Goal: Task Accomplishment & Management: Use online tool/utility

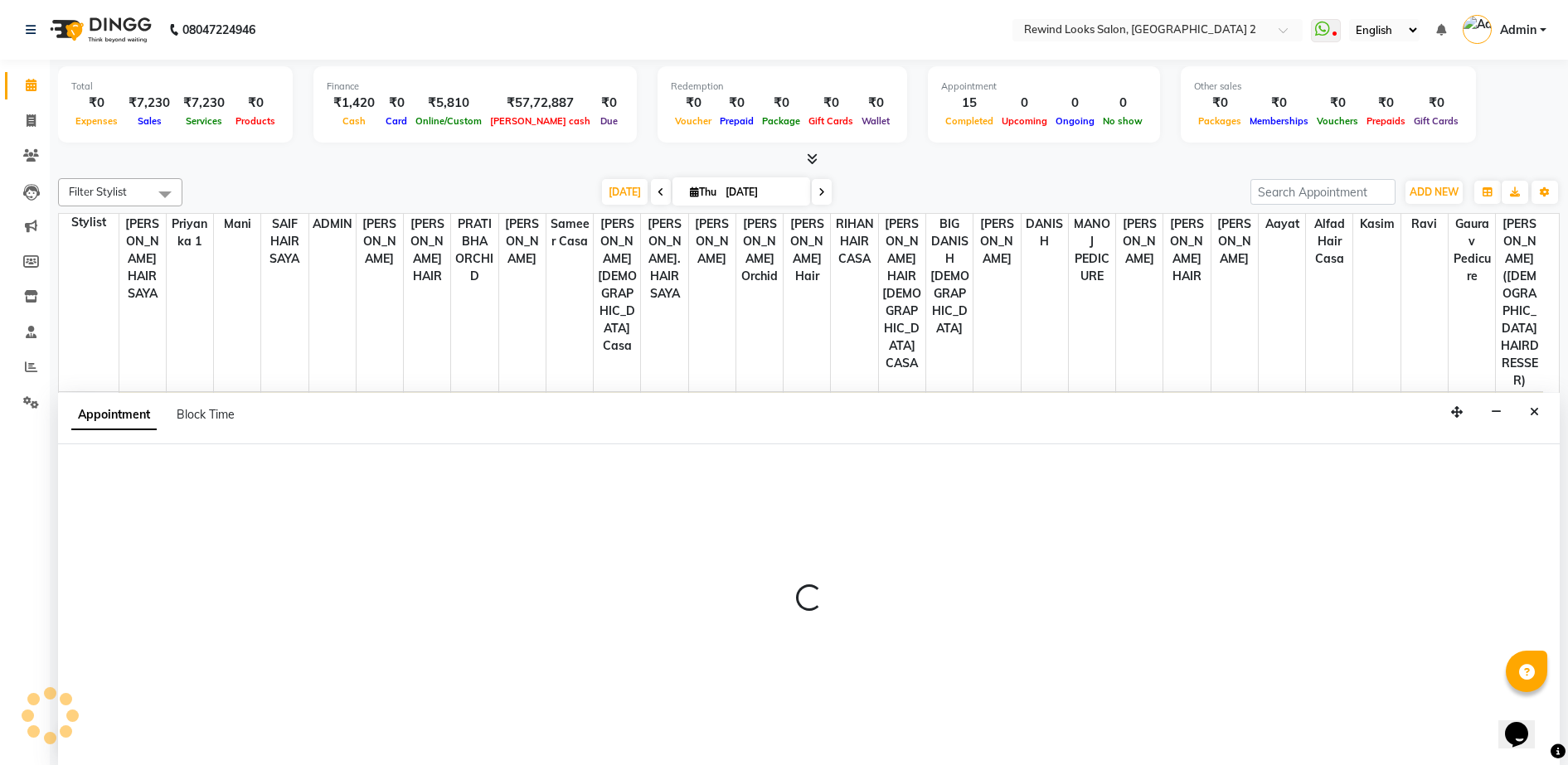
scroll to position [1, 0]
select select "71695"
select select "660"
select select "tentative"
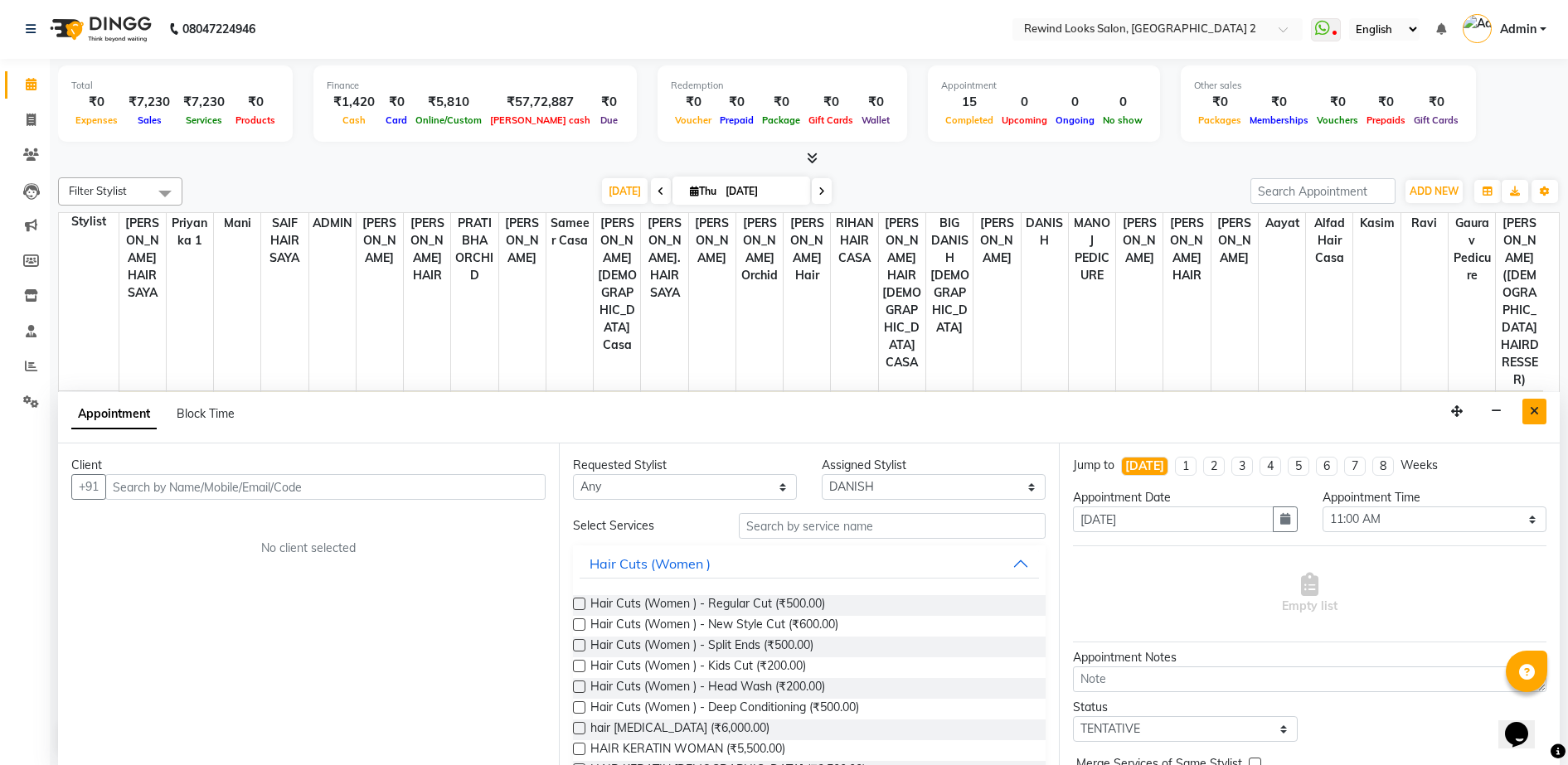
click at [1538, 412] on icon "Close" at bounding box center [1534, 411] width 9 height 12
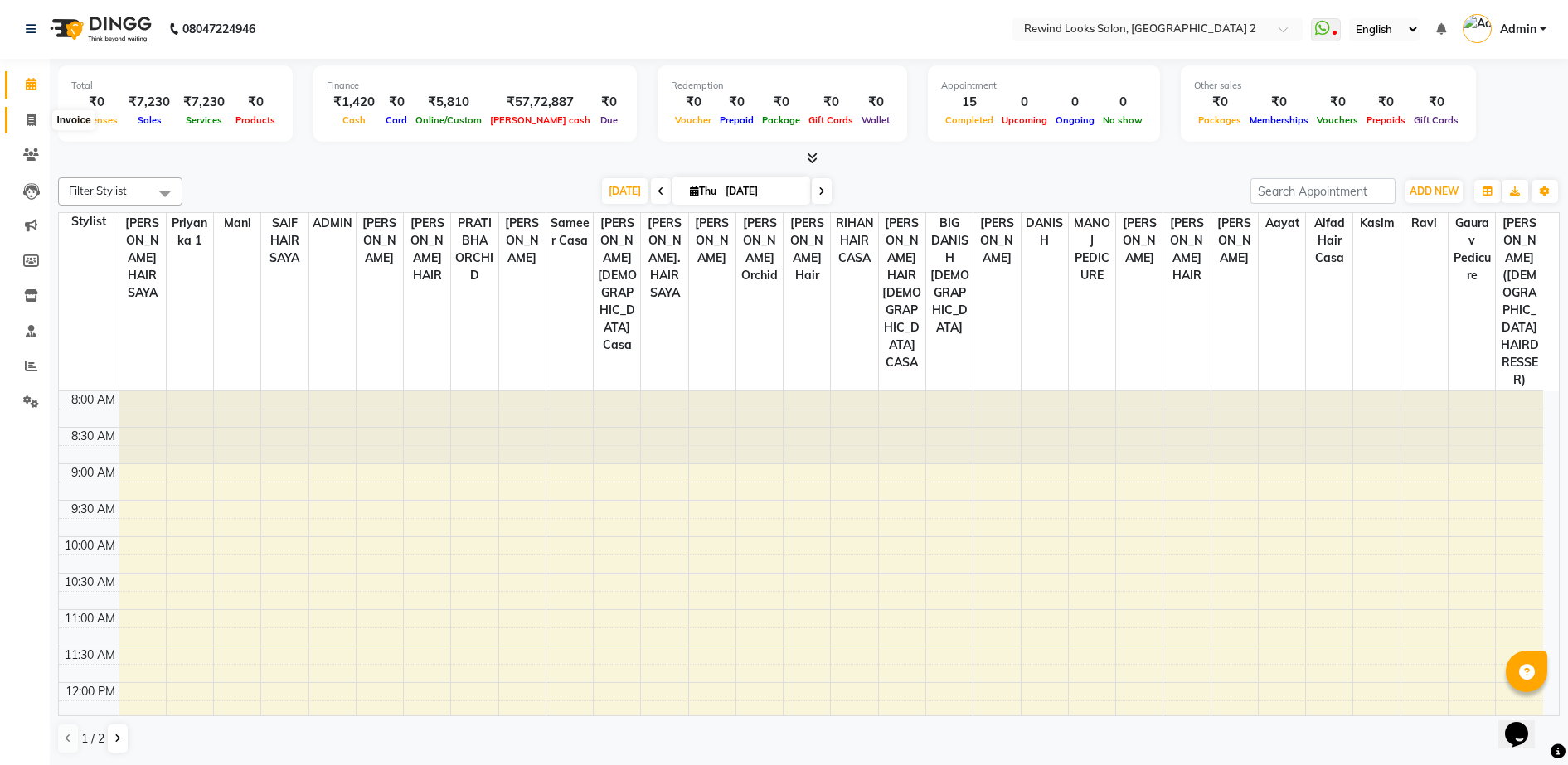
click at [31, 123] on icon at bounding box center [30, 120] width 9 height 13
select select "service"
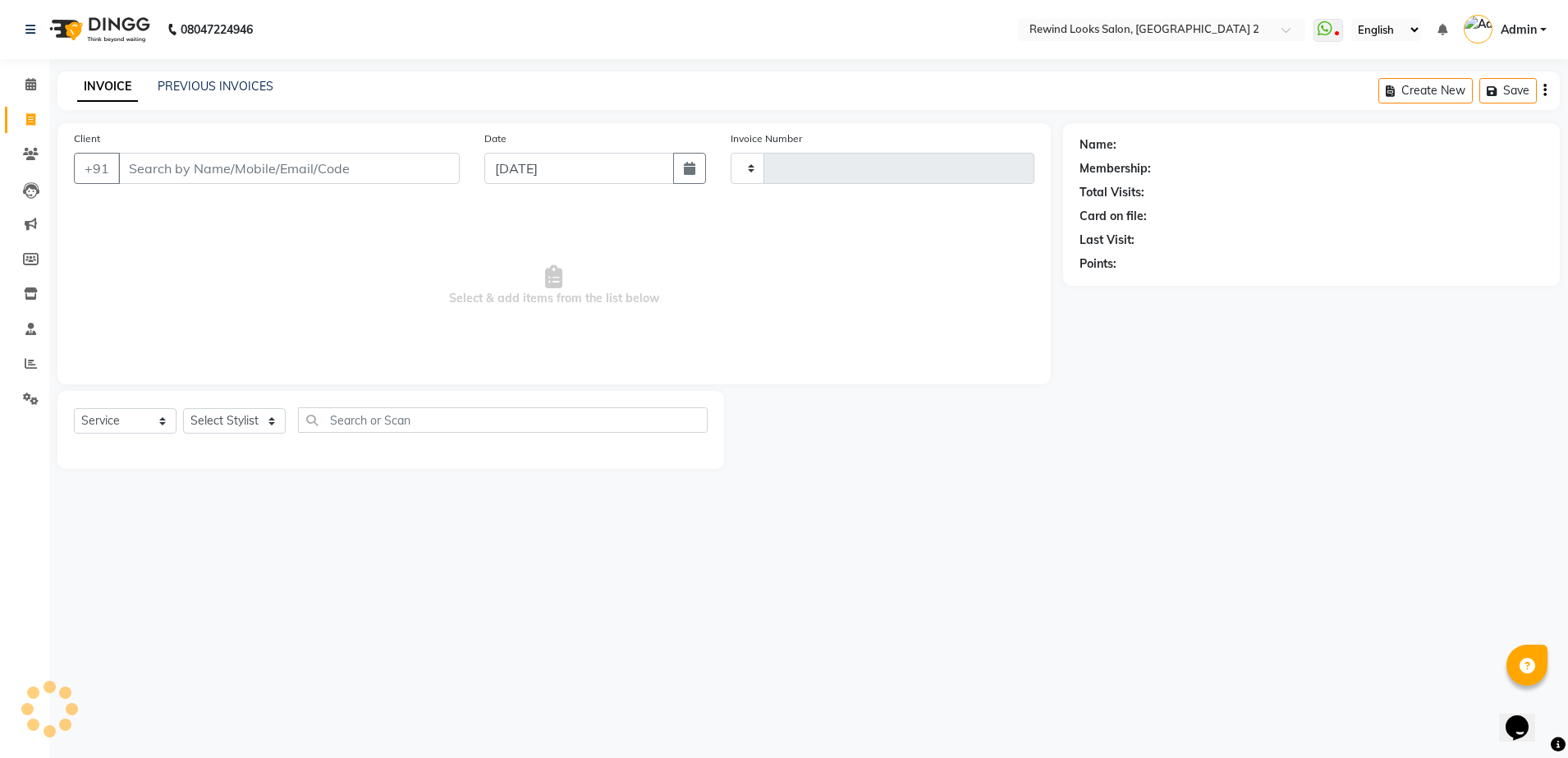
type input "9334"
select select "4640"
click at [225, 171] on input "Client" at bounding box center [288, 168] width 342 height 31
select select "27076"
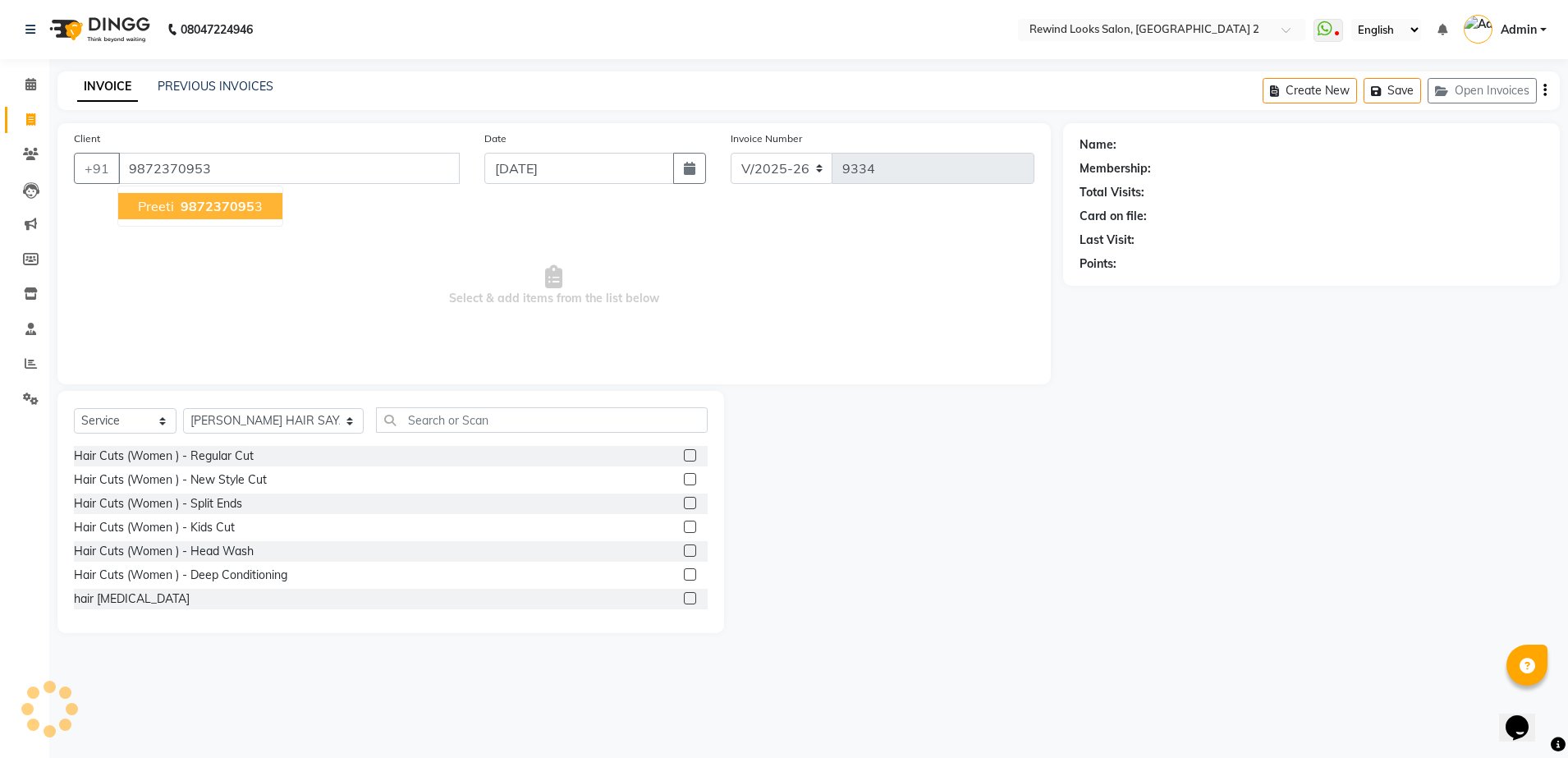
type input "9872370953"
click at [185, 201] on span "987237095" at bounding box center [217, 206] width 74 height 17
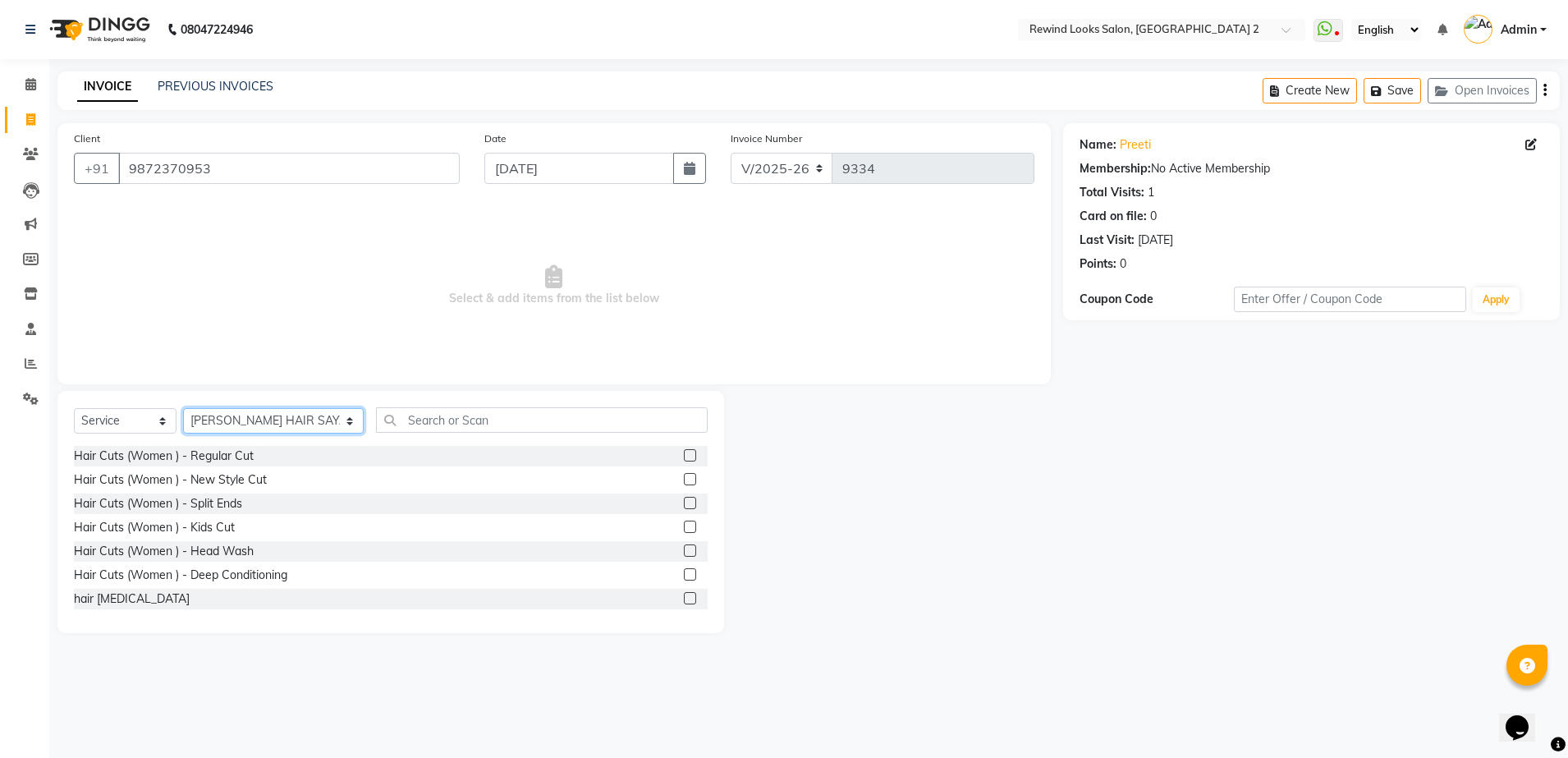
click at [251, 425] on select "Select Stylist aayat ADMIN Alfad hair Casa [PERSON_NAME] ([DEMOGRAPHIC_DATA] HA…" at bounding box center [273, 420] width 180 height 25
select select "58106"
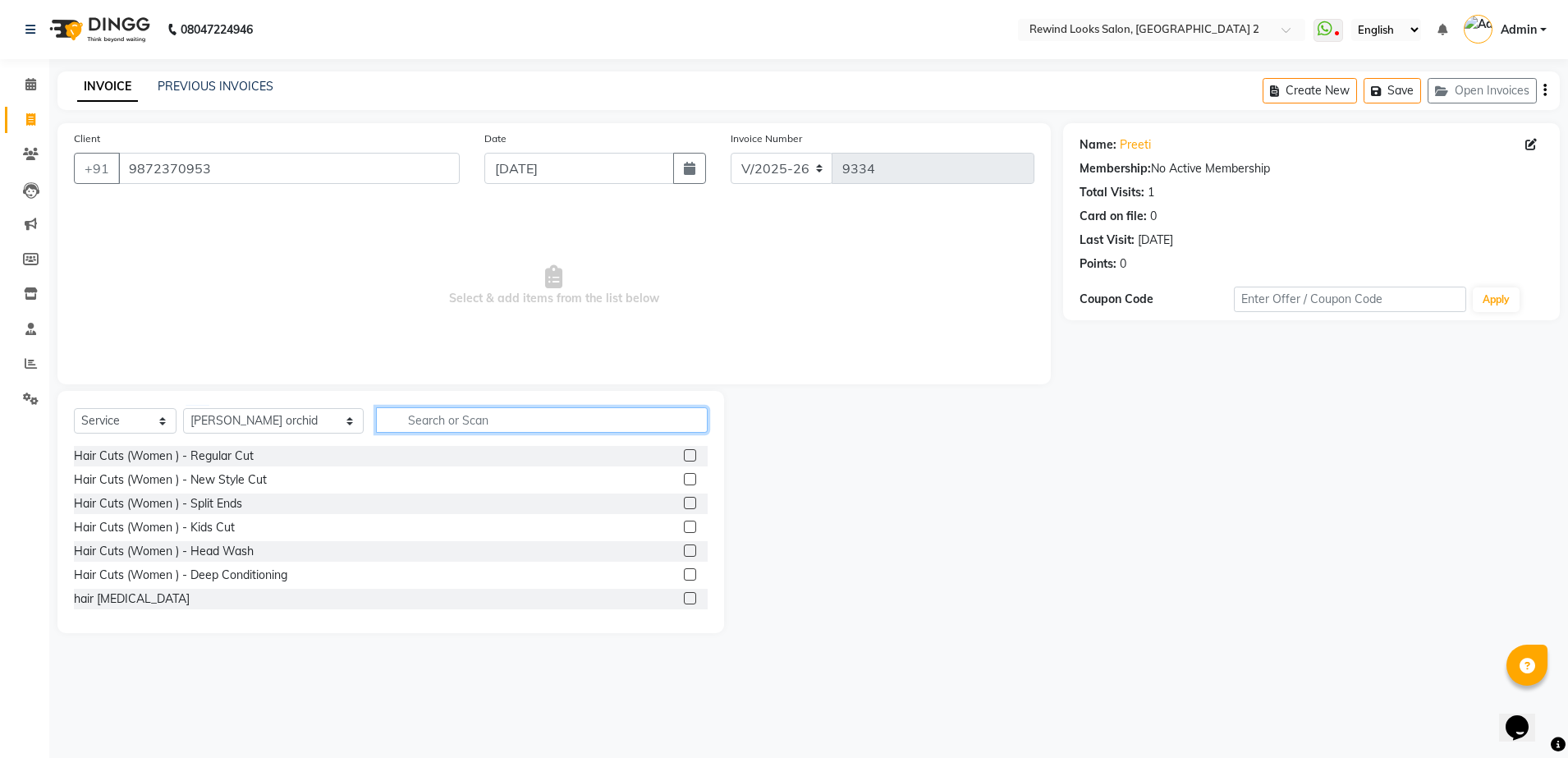
click at [428, 420] on input "text" at bounding box center [541, 420] width 332 height 25
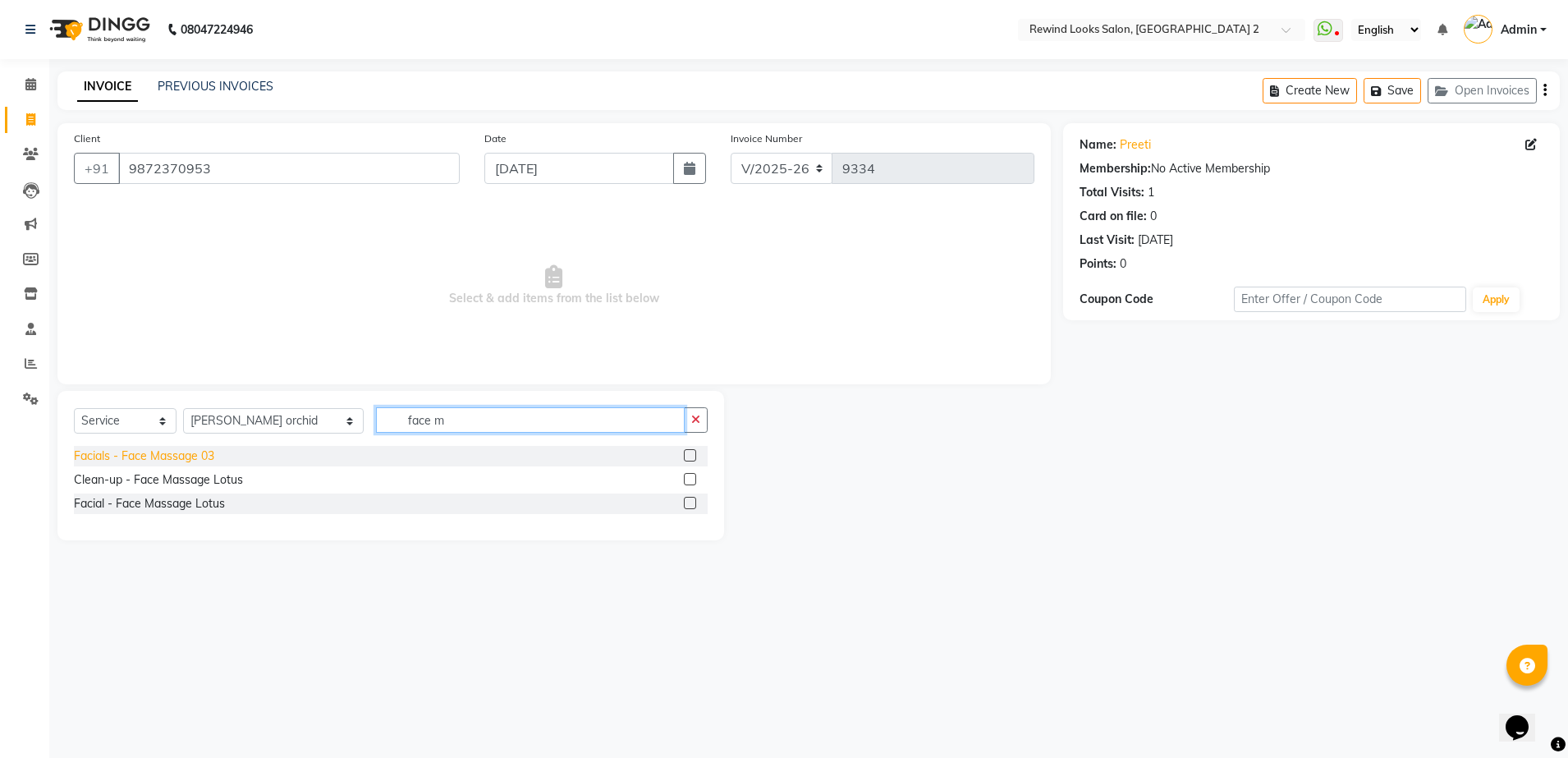
type input "face m"
click at [185, 461] on div "Facials - Face Massage 03" at bounding box center [144, 455] width 140 height 18
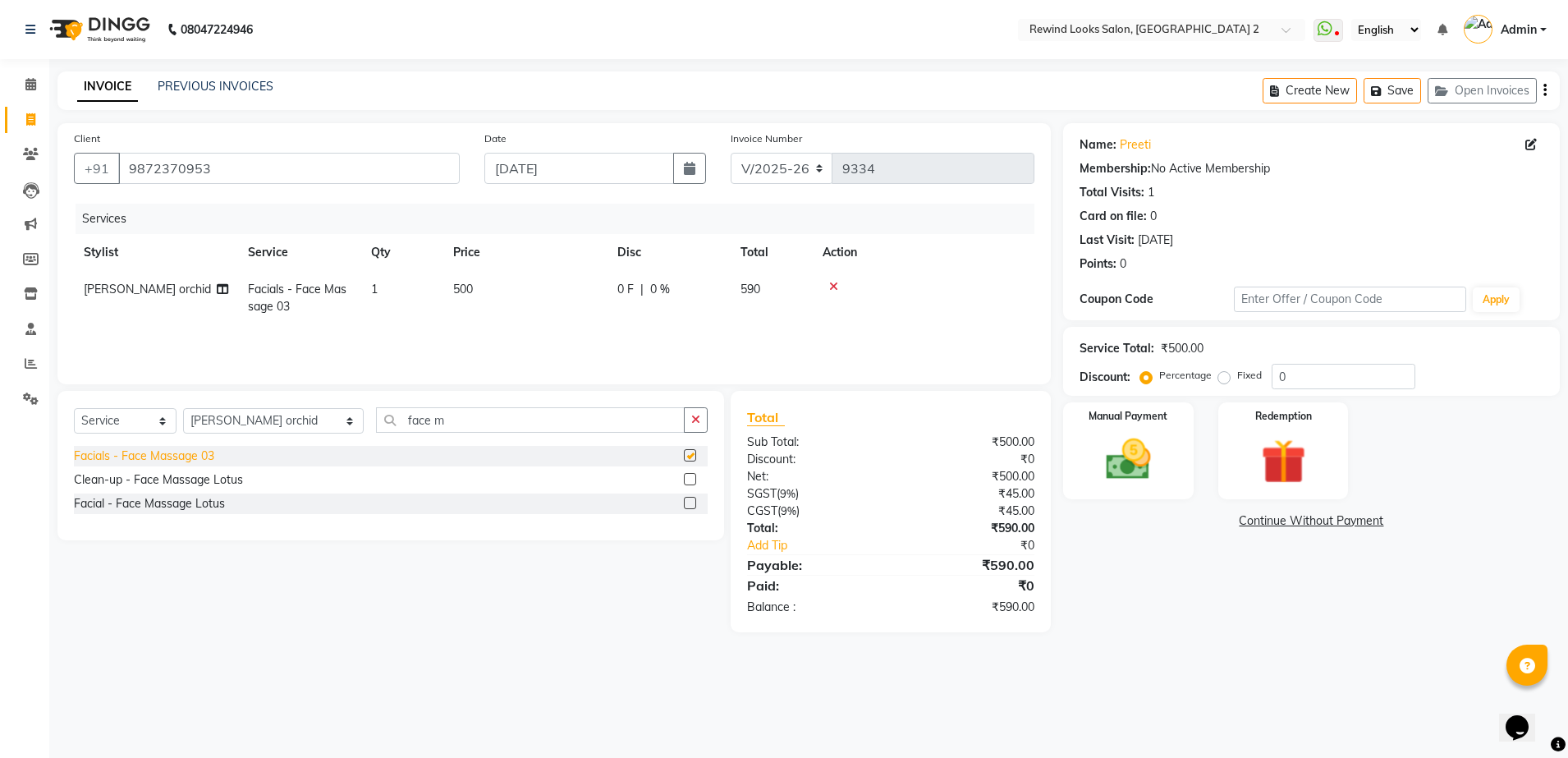
checkbox input "false"
click at [1543, 91] on icon "button" at bounding box center [1545, 90] width 3 height 1
select select "27076"
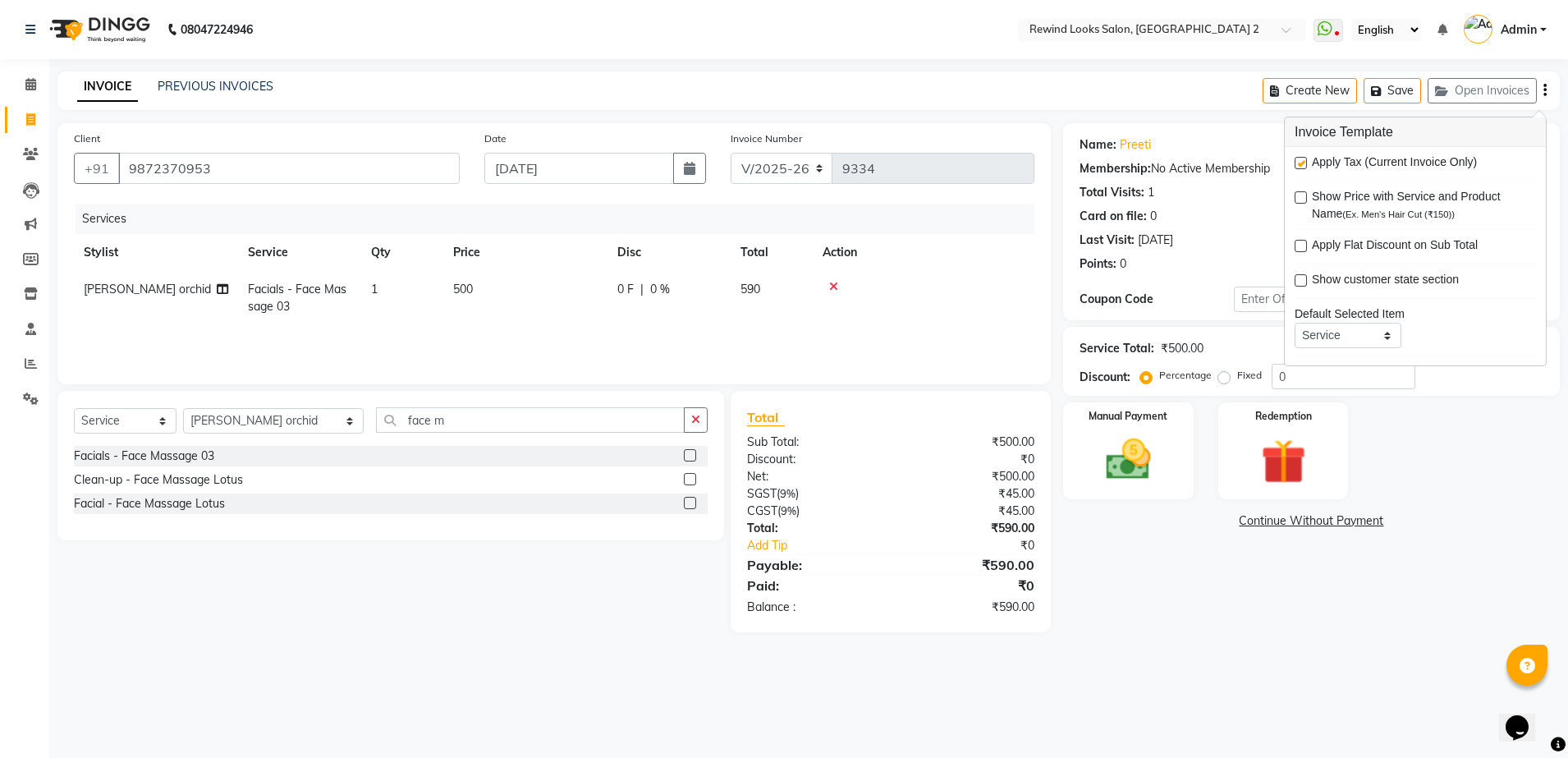
click at [1302, 169] on div at bounding box center [1299, 165] width 11 height 18
click at [1301, 165] on label at bounding box center [1300, 163] width 13 height 13
click at [1301, 165] on input "checkbox" at bounding box center [1299, 164] width 11 height 11
checkbox input "false"
click at [468, 290] on span "500" at bounding box center [463, 289] width 20 height 15
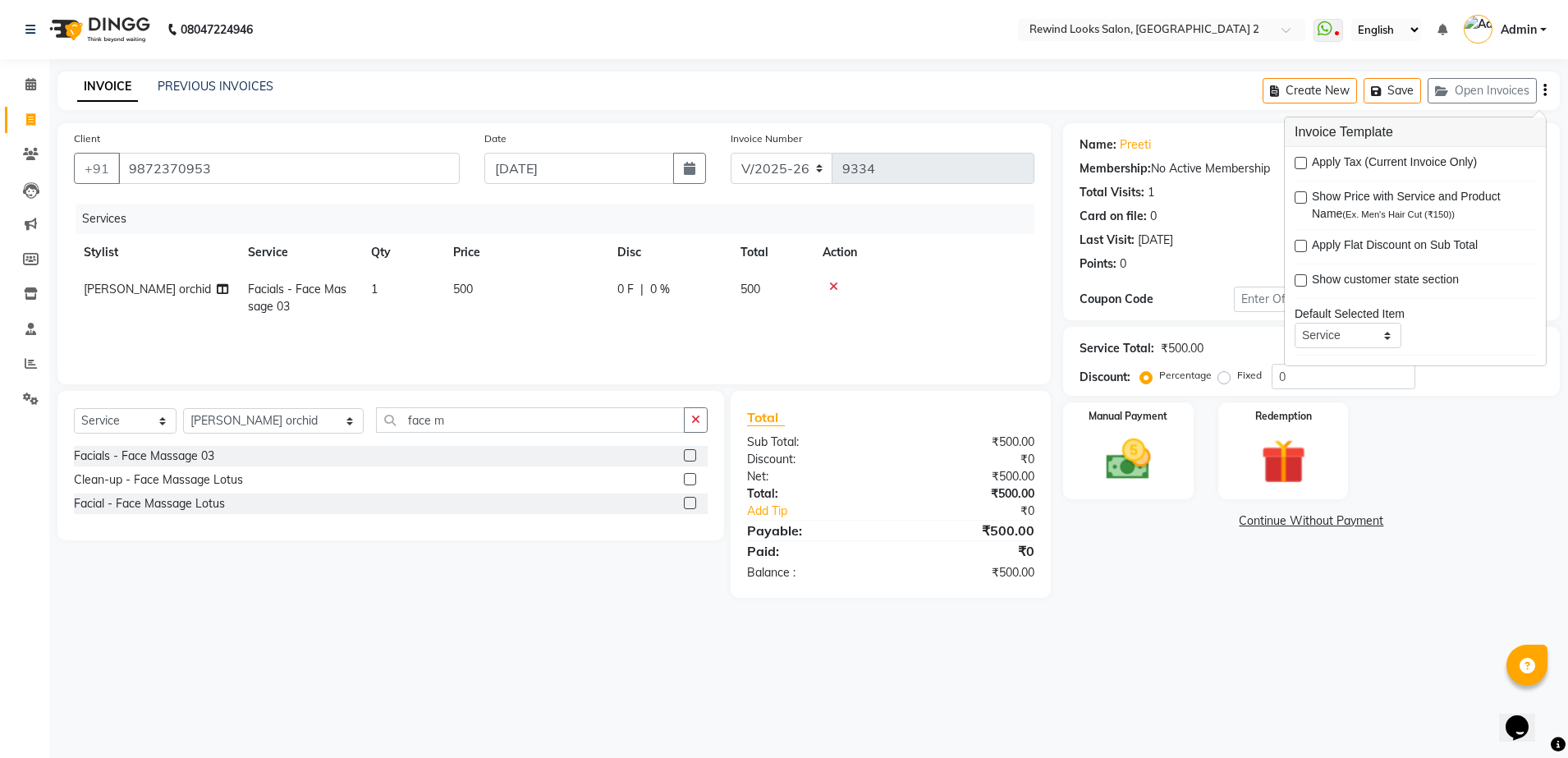
select select "58106"
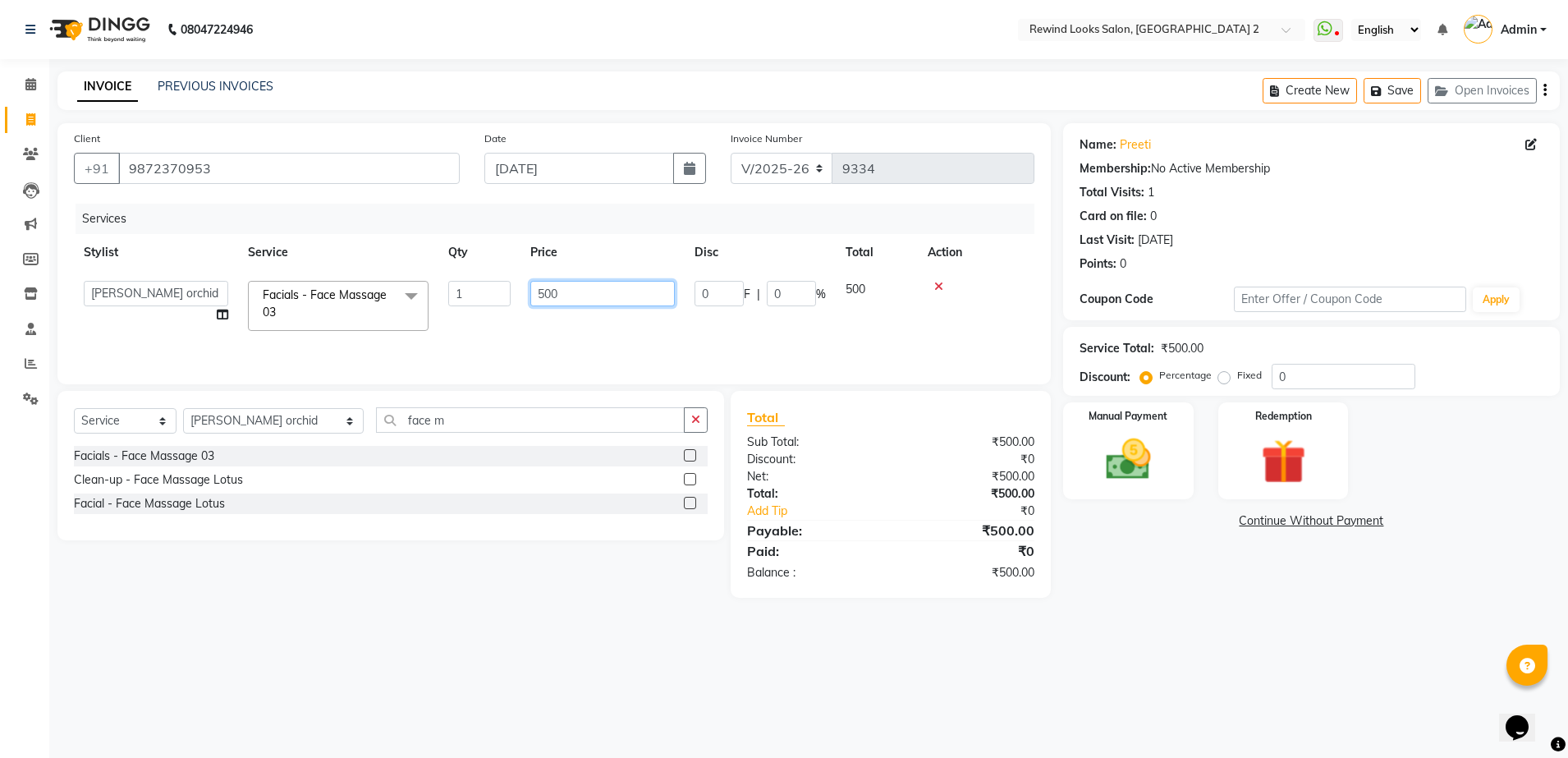
click at [571, 298] on input "500" at bounding box center [602, 293] width 145 height 25
type input "600"
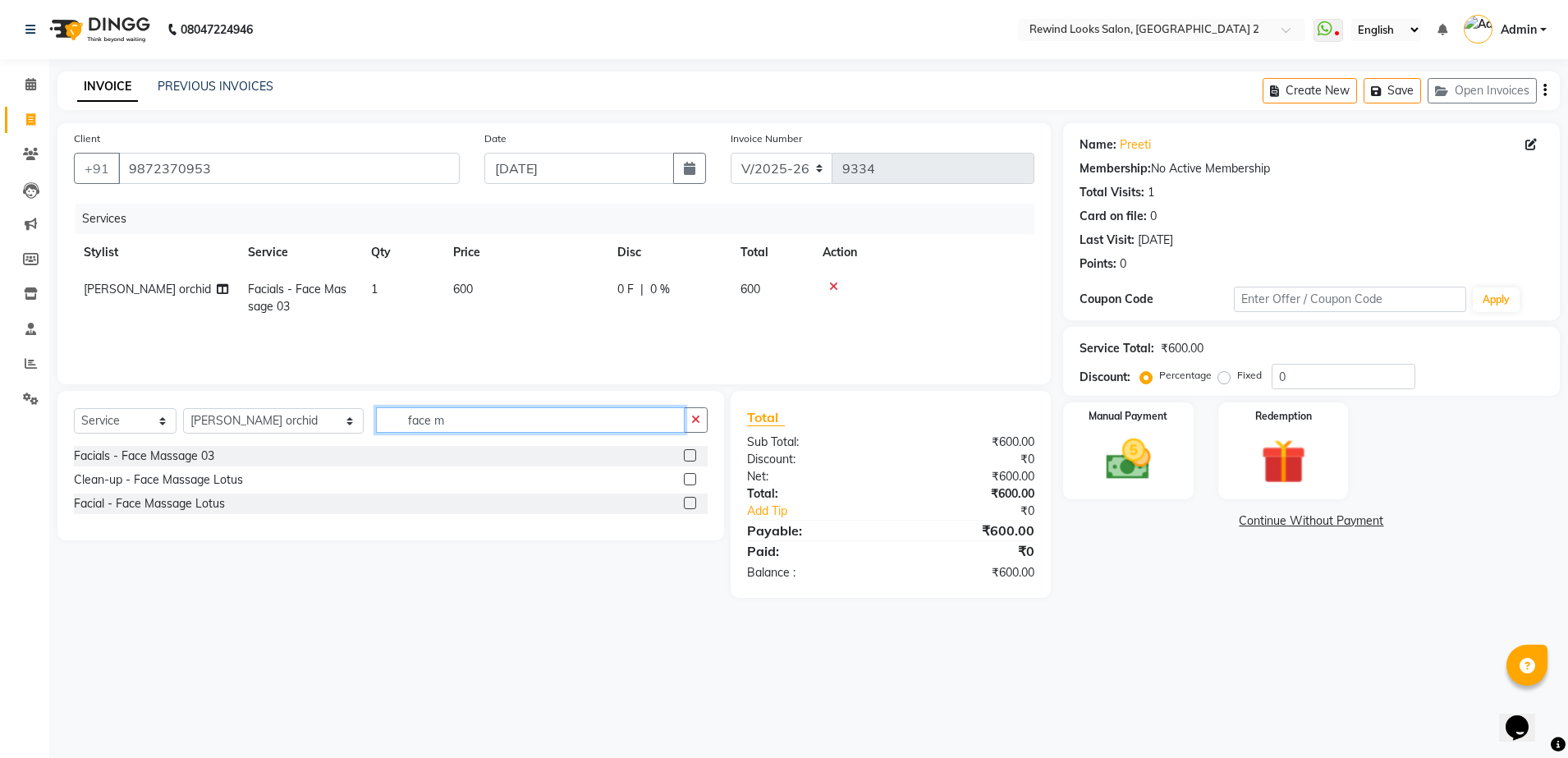
click at [396, 425] on input "face m" at bounding box center [530, 420] width 308 height 25
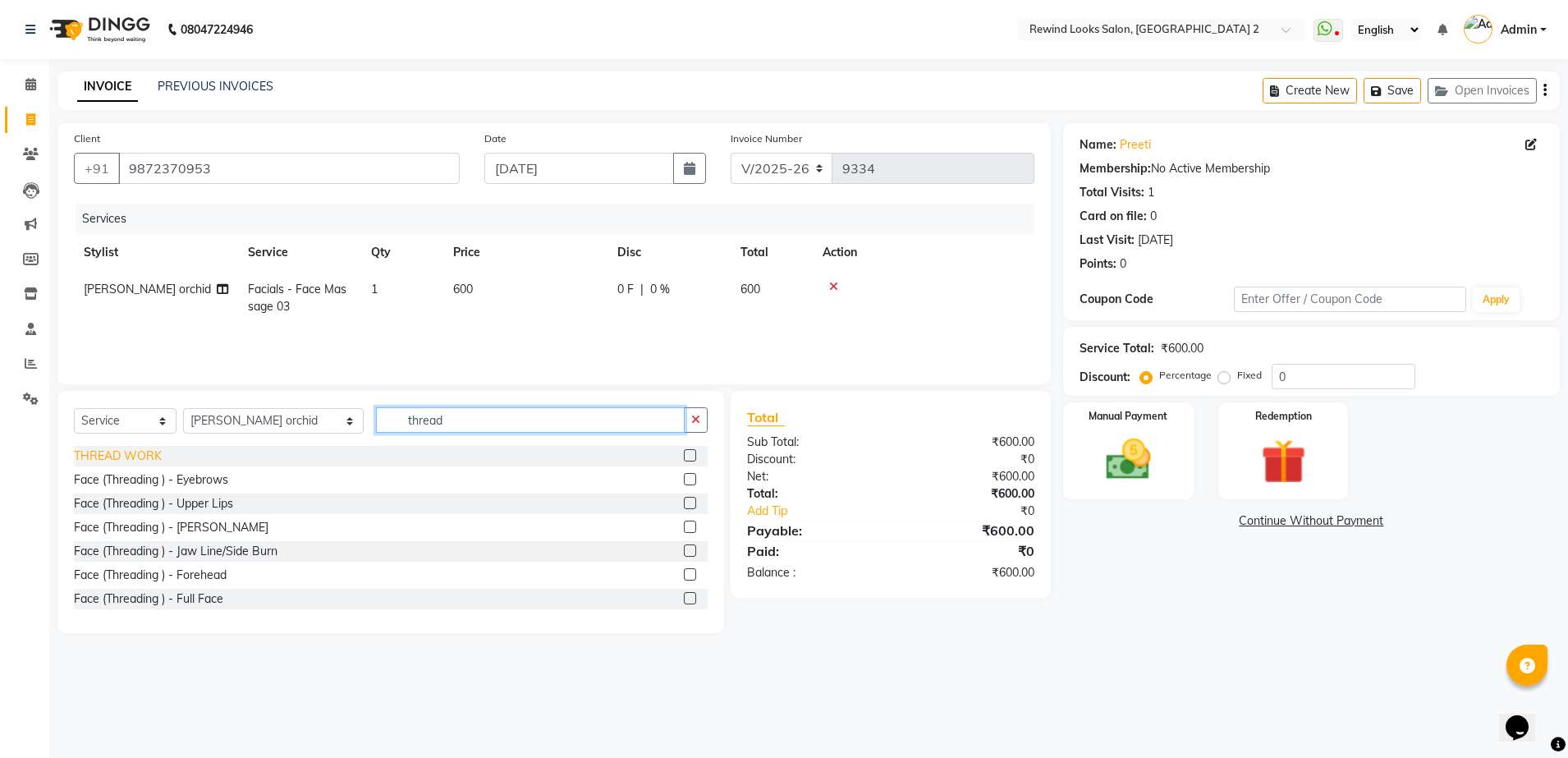
type input "thread"
click at [94, 455] on div "THREAD WORK" at bounding box center [117, 455] width 88 height 18
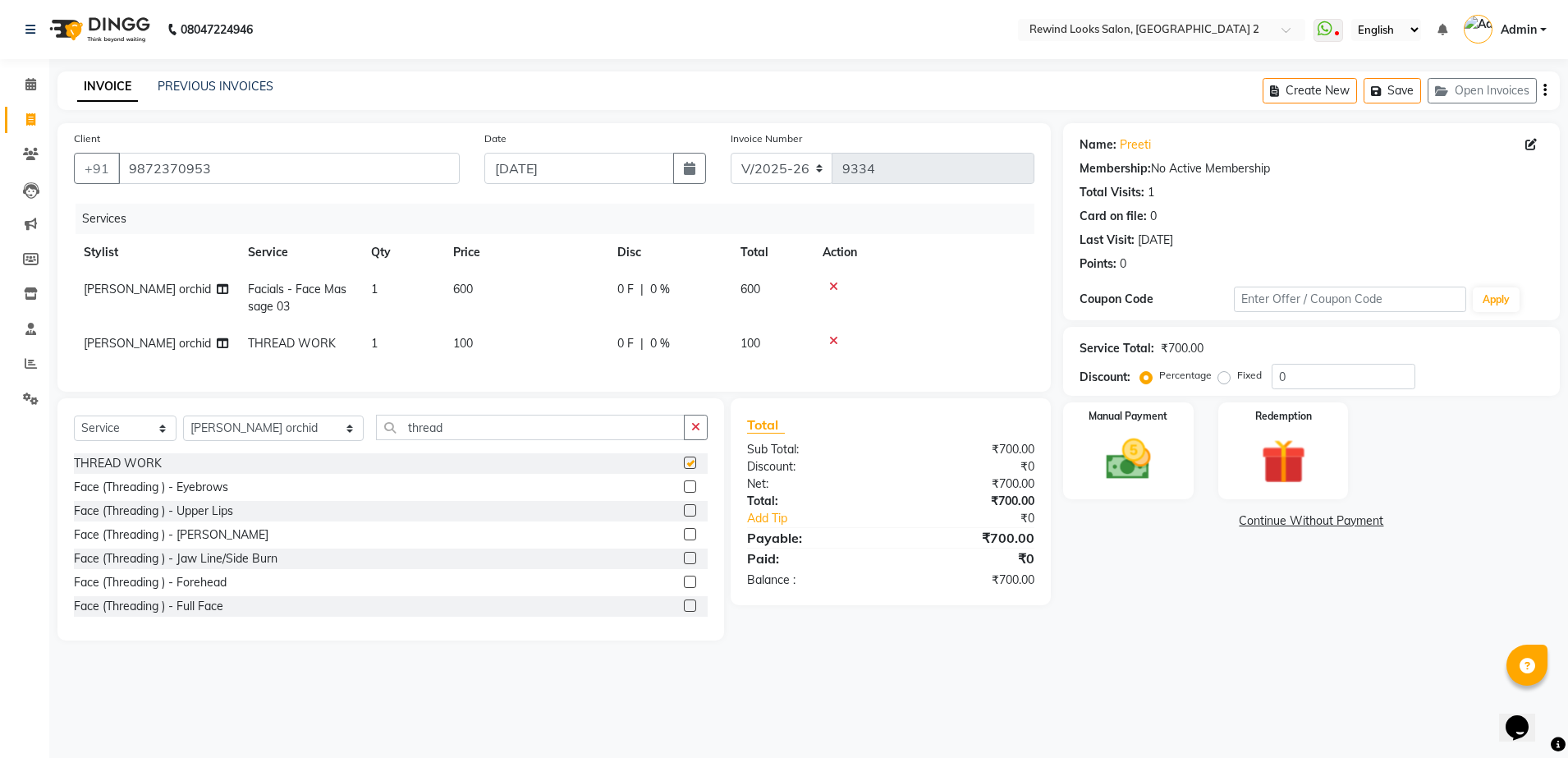
checkbox input "false"
click at [464, 345] on span "100" at bounding box center [463, 343] width 20 height 15
select select "58106"
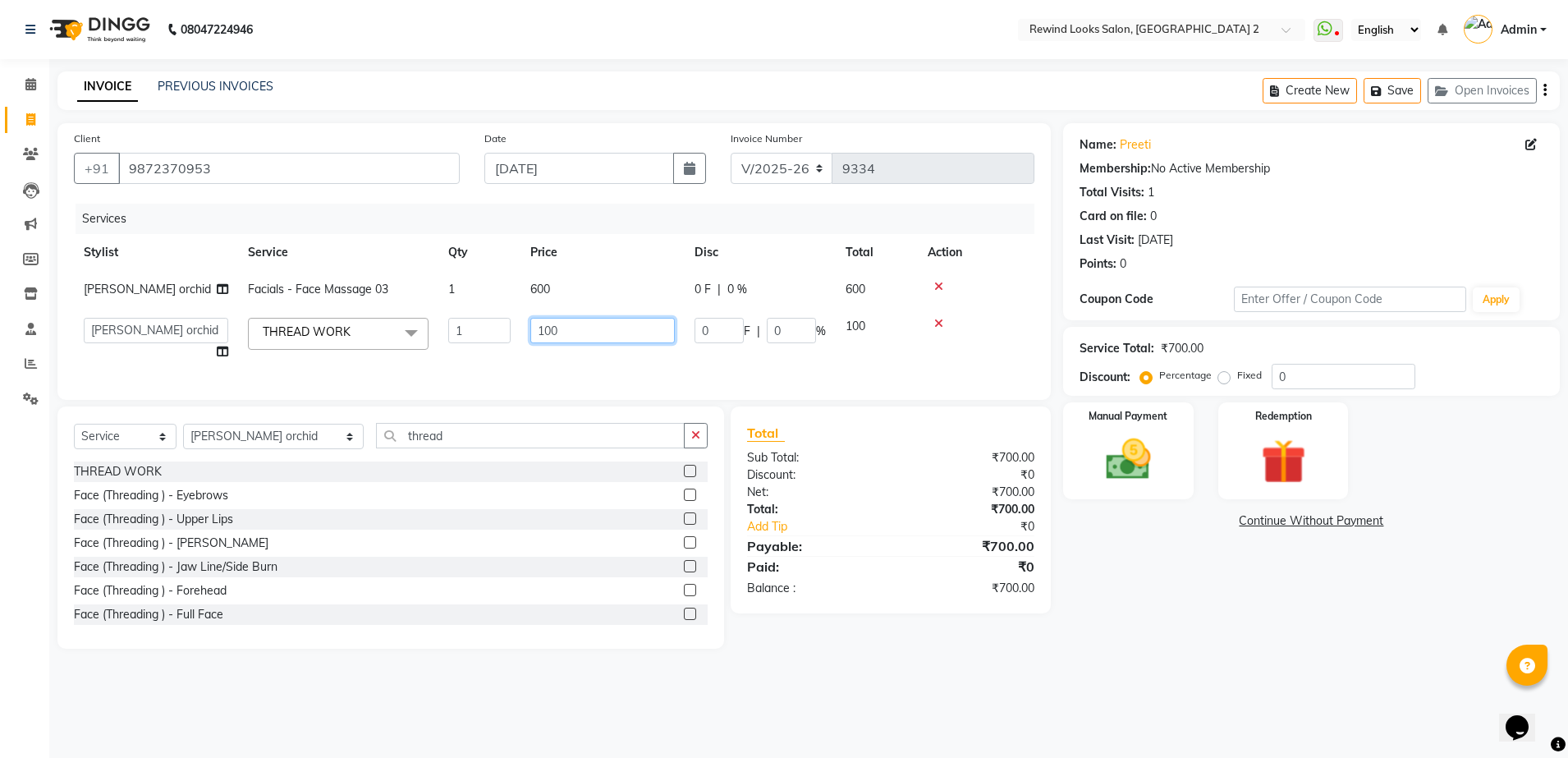
click at [554, 333] on input "100" at bounding box center [602, 330] width 145 height 25
type input "120"
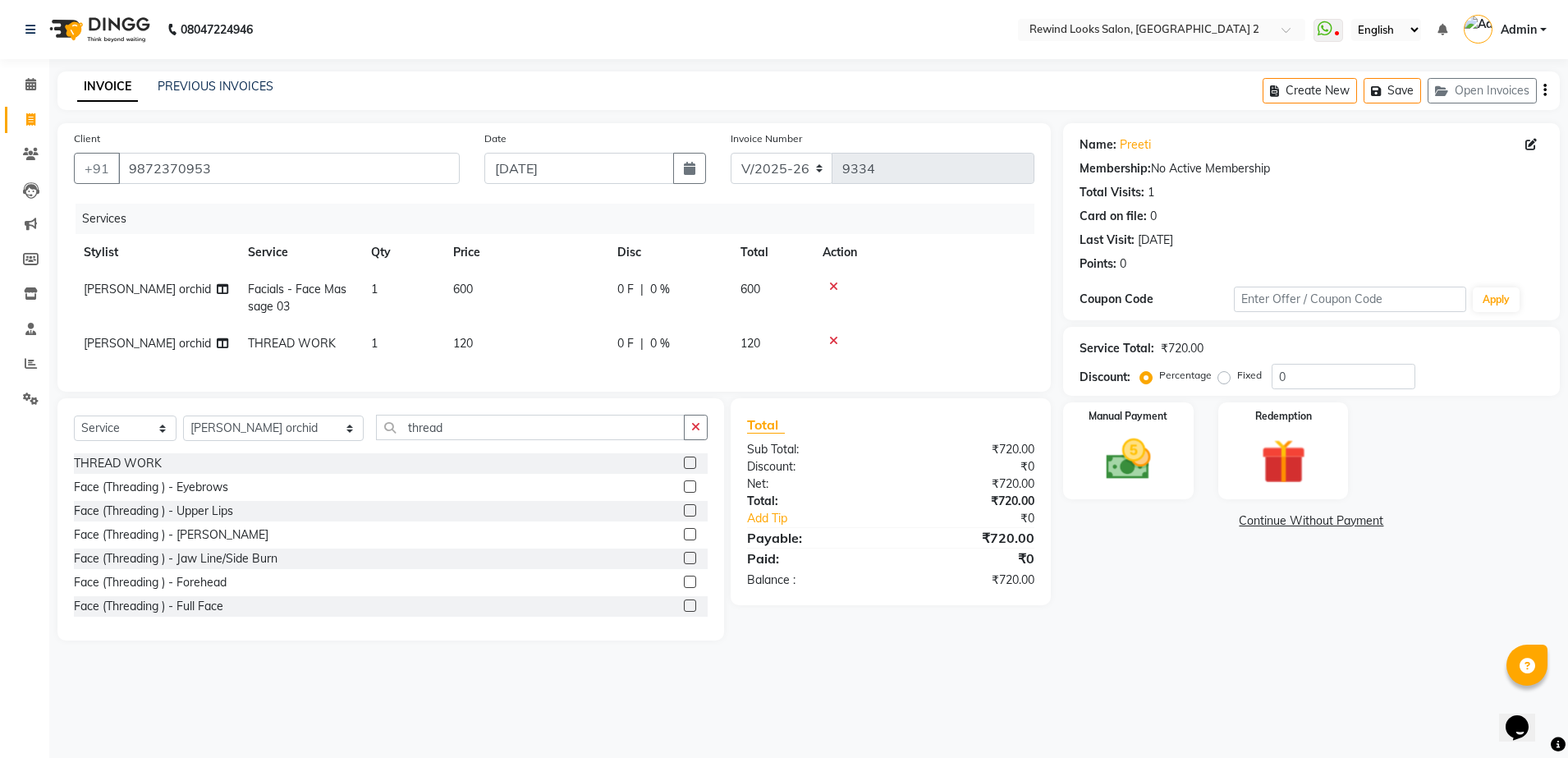
click at [1246, 633] on div "Name: Preeti Membership: No Active Membership Total Visits: 1 Card on file: 0 L…" at bounding box center [1317, 381] width 509 height 517
click at [457, 286] on span "600" at bounding box center [463, 289] width 20 height 15
select select "58106"
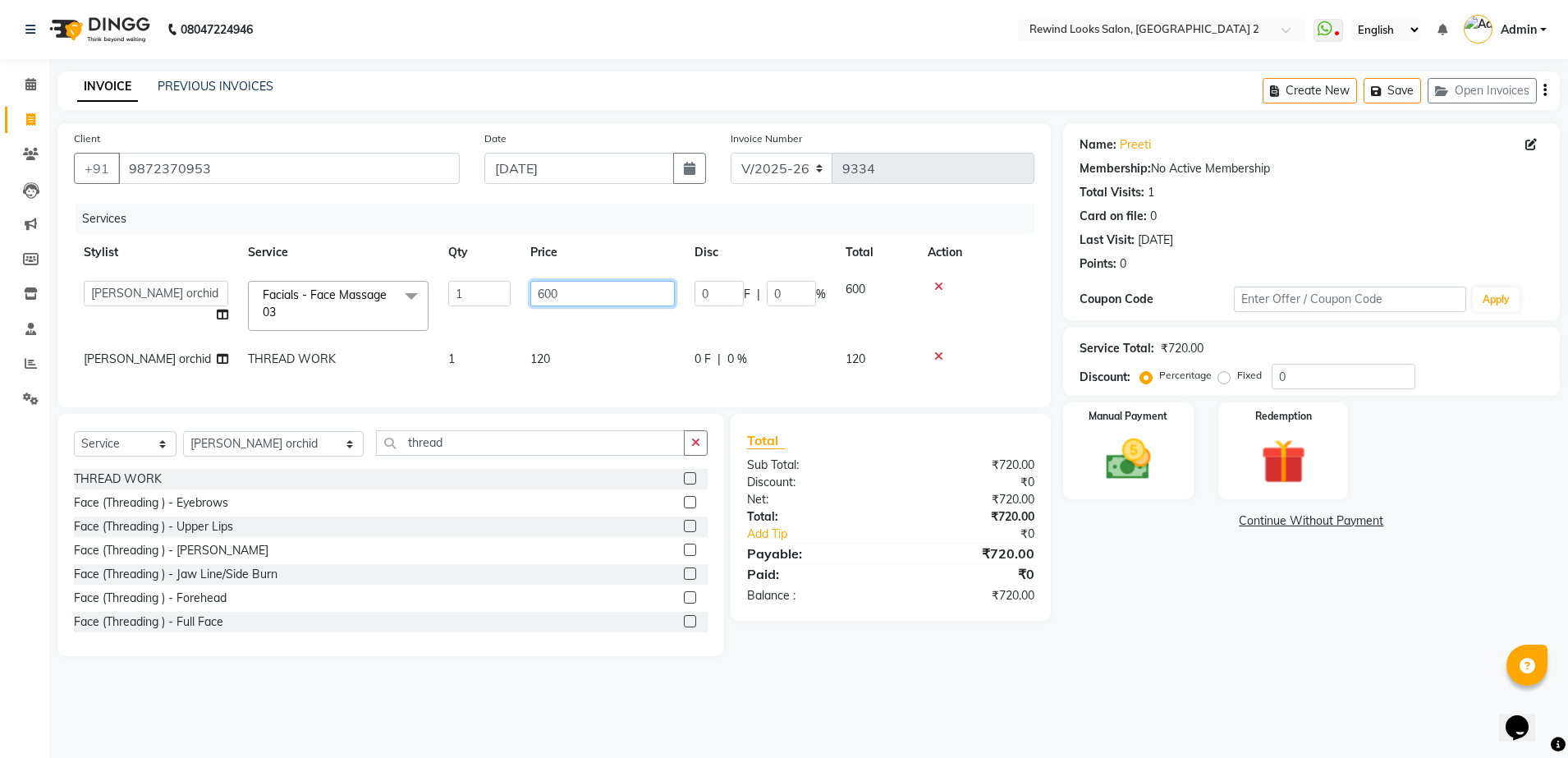
click at [543, 294] on input "600" at bounding box center [602, 293] width 145 height 25
type input "500"
click at [495, 435] on div "Select Service Product Membership Package Voucher Prepaid Gift Card Select Styl…" at bounding box center [391, 535] width 667 height 242
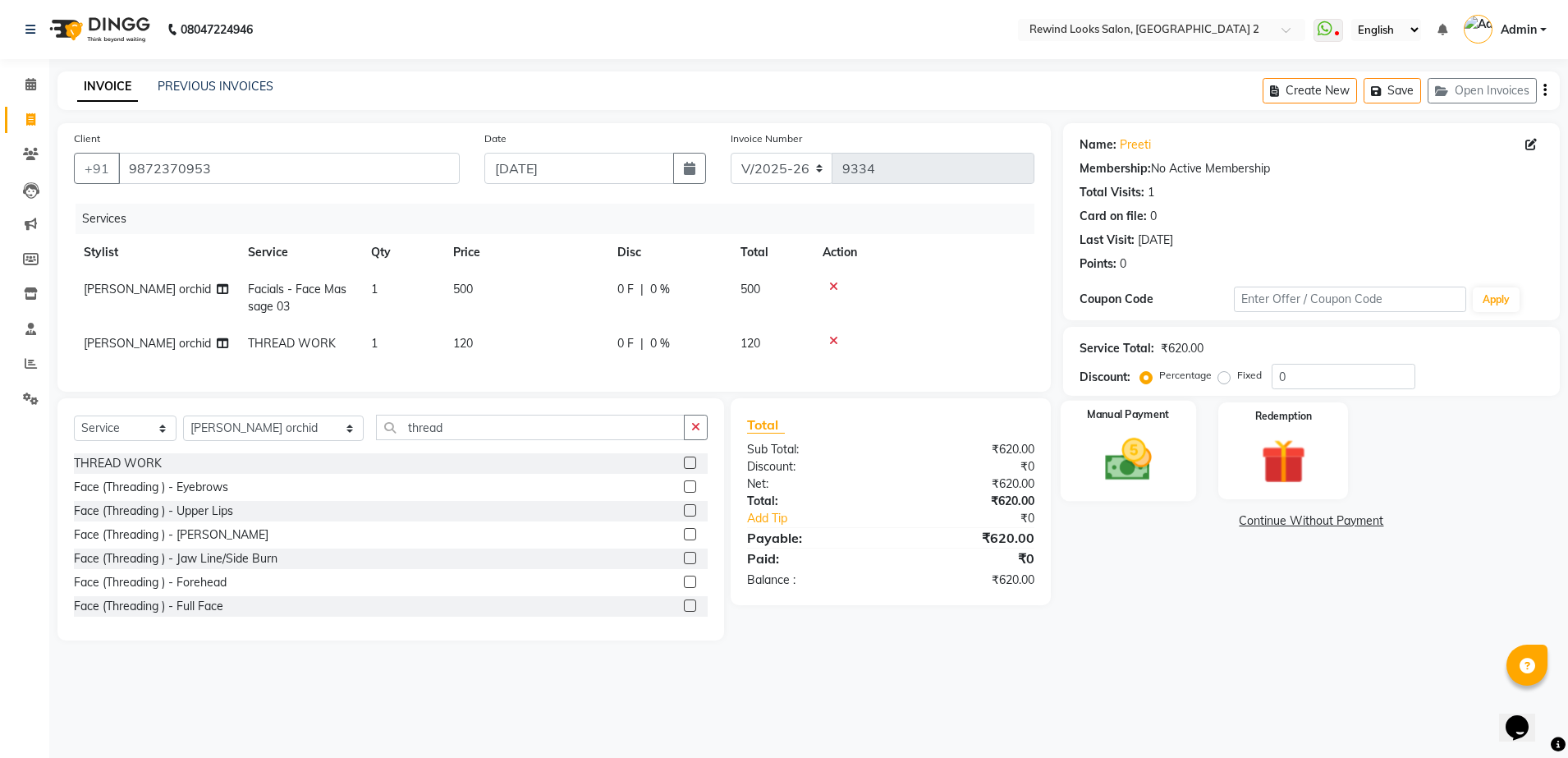
click at [1128, 479] on img at bounding box center [1128, 460] width 76 height 54
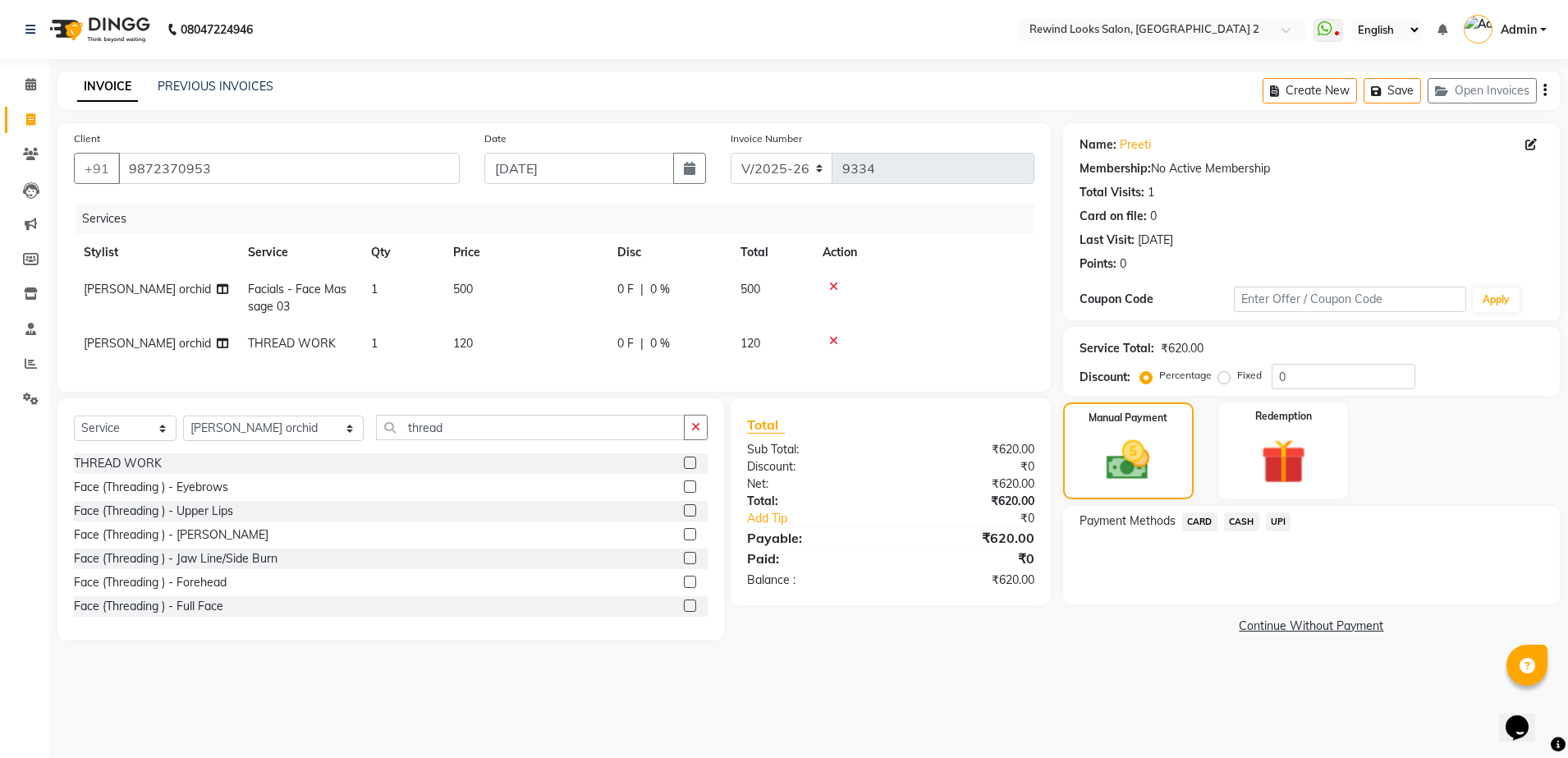
click at [1277, 521] on span "UPI" at bounding box center [1278, 521] width 25 height 19
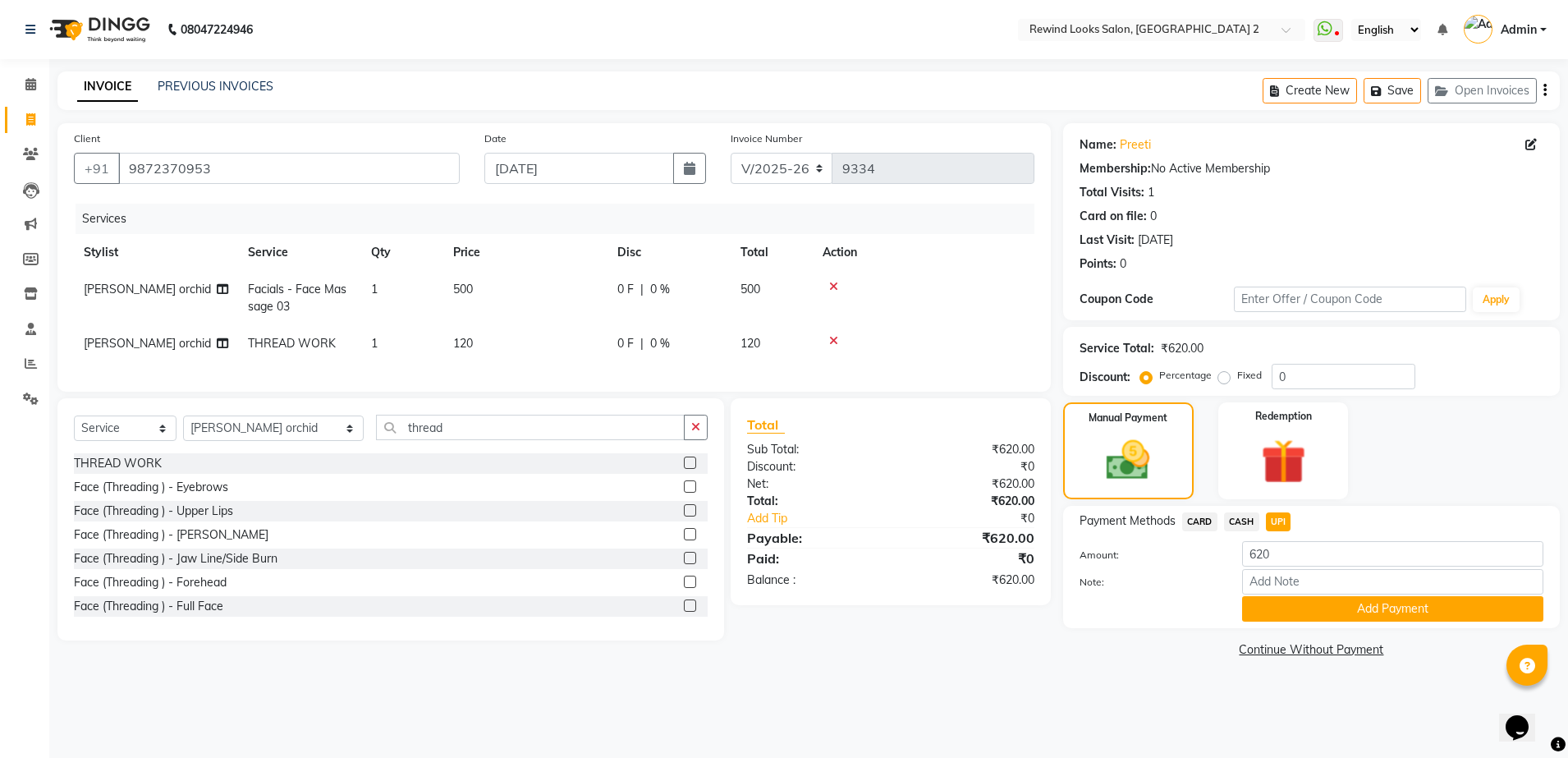
click at [1271, 623] on div "Payment Methods CARD CASH UPI Amount: 620 Note: Add Payment" at bounding box center [1311, 567] width 496 height 122
click at [1268, 615] on button "Add Payment" at bounding box center [1393, 608] width 302 height 25
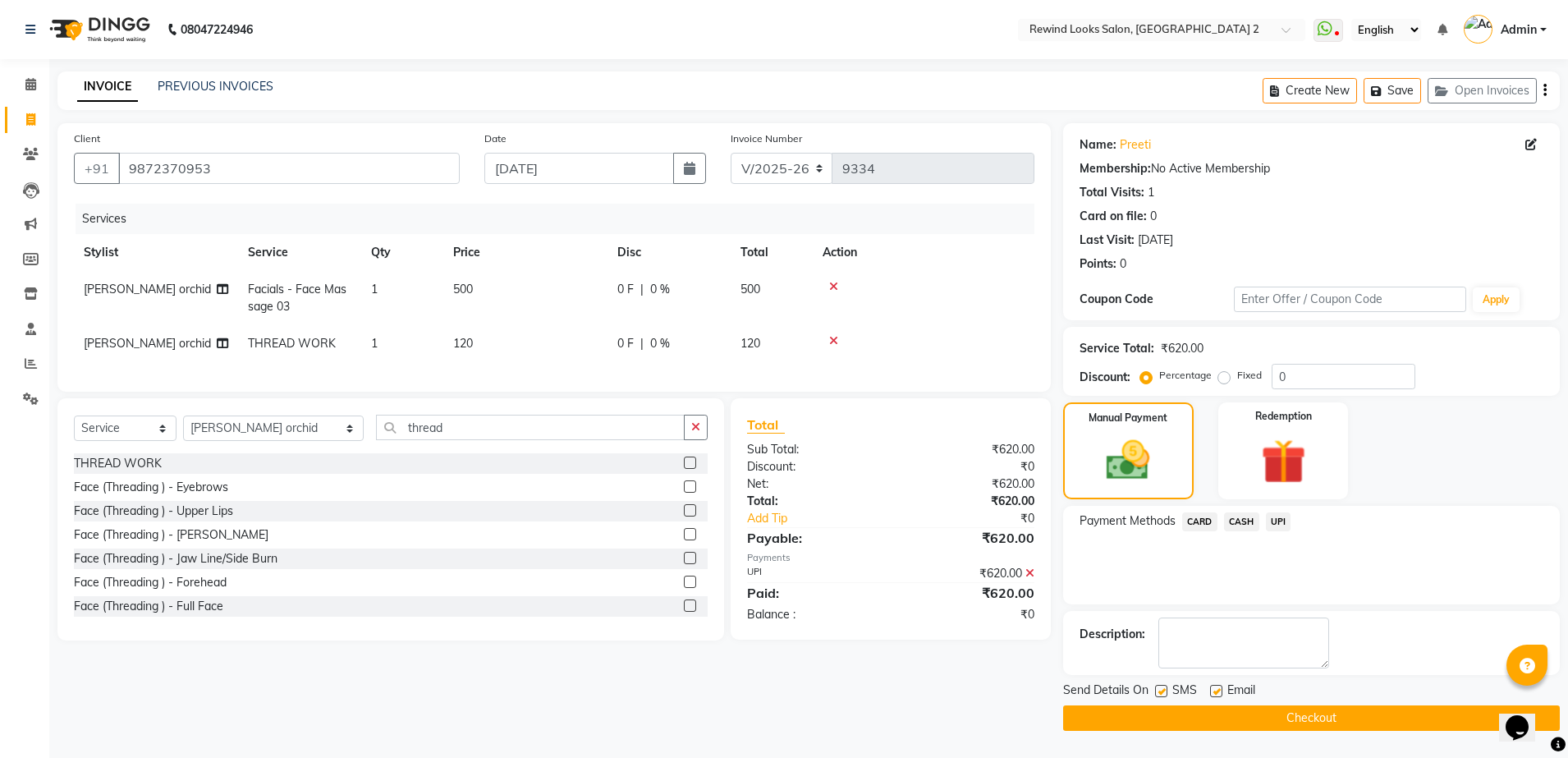
click at [1290, 718] on button "Checkout" at bounding box center [1311, 718] width 496 height 25
